Goal: Check status: Check status

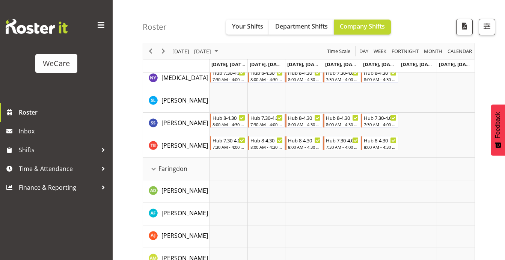
scroll to position [221, 0]
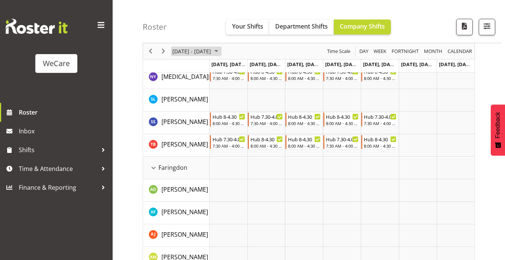
click at [221, 50] on span "August 2025" at bounding box center [216, 51] width 9 height 9
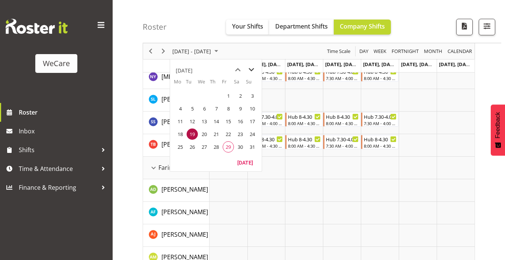
click at [250, 68] on span "next month" at bounding box center [251, 70] width 13 height 14
click at [239, 94] on span "4" at bounding box center [240, 95] width 11 height 11
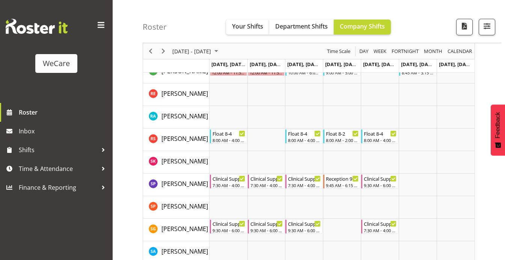
scroll to position [3102, 0]
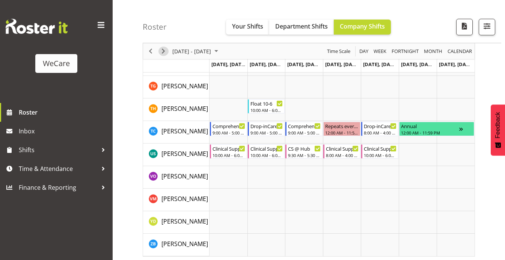
click at [166, 50] on span "Next" at bounding box center [163, 51] width 9 height 9
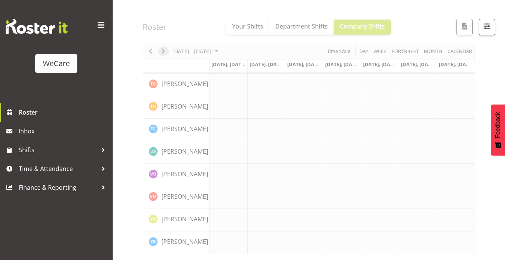
scroll to position [3073, 0]
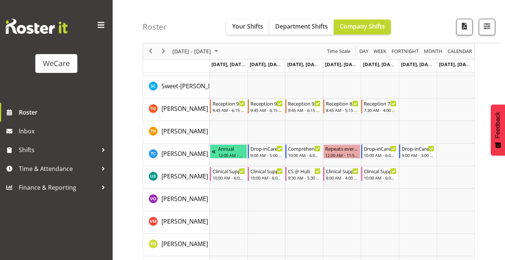
scroll to position [3002, 0]
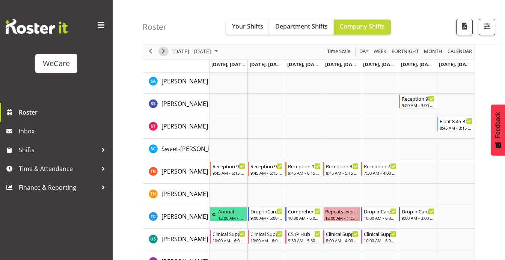
click at [163, 55] on span "Next" at bounding box center [163, 51] width 9 height 9
